Goal: Go to known website: Access a specific website the user already knows

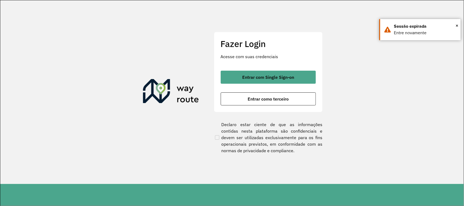
click at [268, 84] on div "Entrar com Single Sign-on Entrar como terceiro" at bounding box center [268, 88] width 95 height 35
click at [256, 70] on div "Fazer Login Acesse com suas credenciais Entrar com Single Sign-on Entrar como t…" at bounding box center [268, 72] width 109 height 80
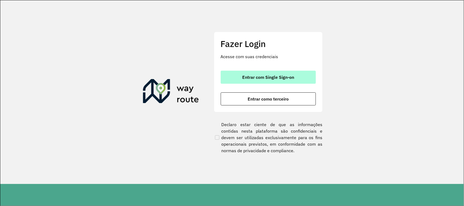
click at [258, 75] on span "Entrar com Single Sign-on" at bounding box center [268, 77] width 52 height 4
